Goal: Task Accomplishment & Management: Manage account settings

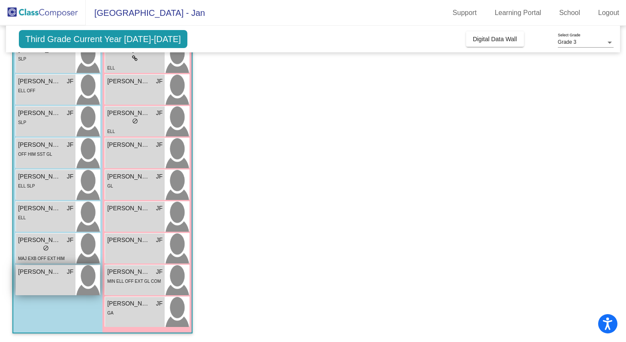
scroll to position [225, 0]
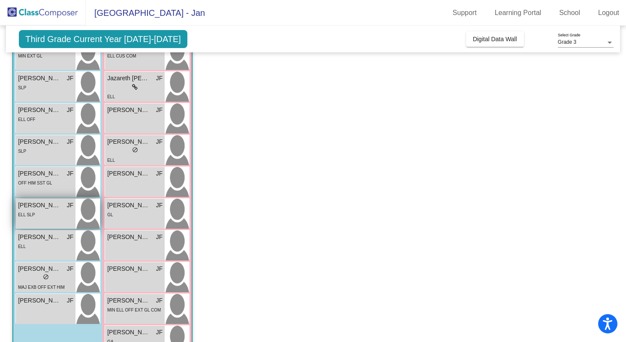
click at [52, 207] on span "[PERSON_NAME]" at bounding box center [39, 205] width 43 height 9
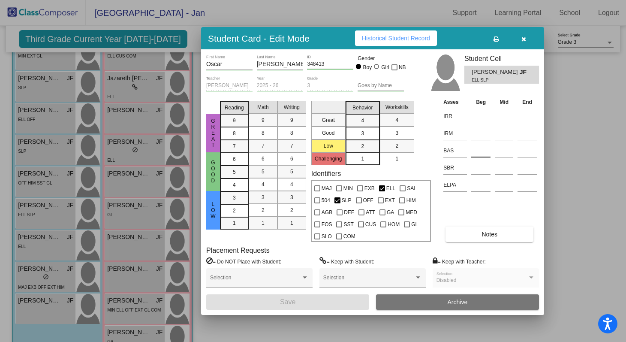
click at [476, 152] on input at bounding box center [480, 150] width 19 height 13
type input "g"
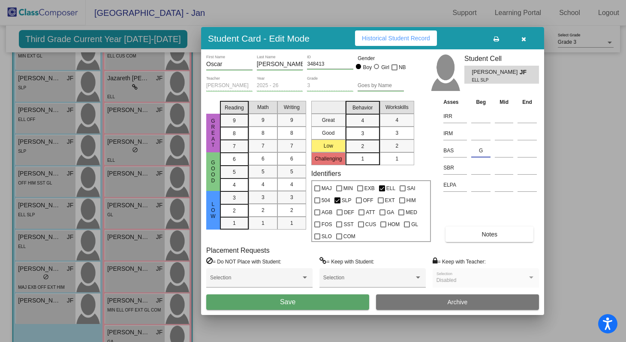
type input "G"
click at [296, 300] on button "Save" at bounding box center [287, 301] width 163 height 15
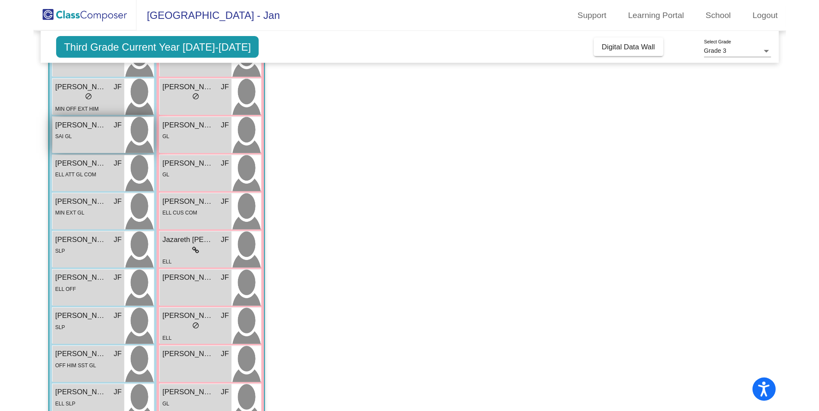
scroll to position [99, 0]
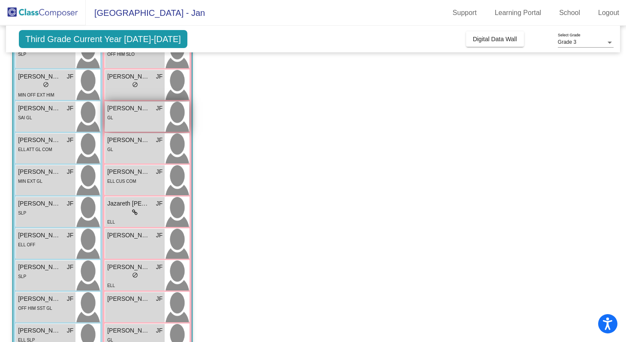
click at [125, 115] on div "GL" at bounding box center [134, 117] width 55 height 9
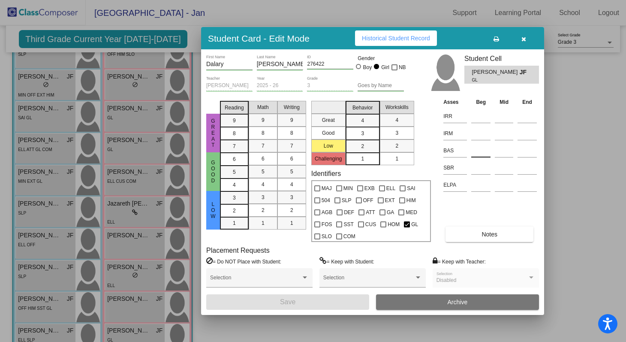
click at [475, 152] on input at bounding box center [480, 150] width 19 height 13
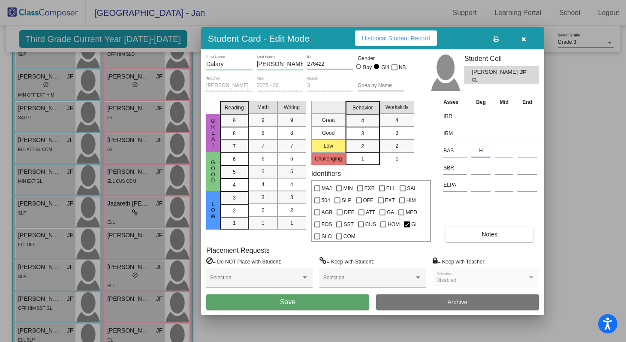
type input "H"
click at [345, 299] on button "Save" at bounding box center [287, 301] width 163 height 15
